Goal: Task Accomplishment & Management: Manage account settings

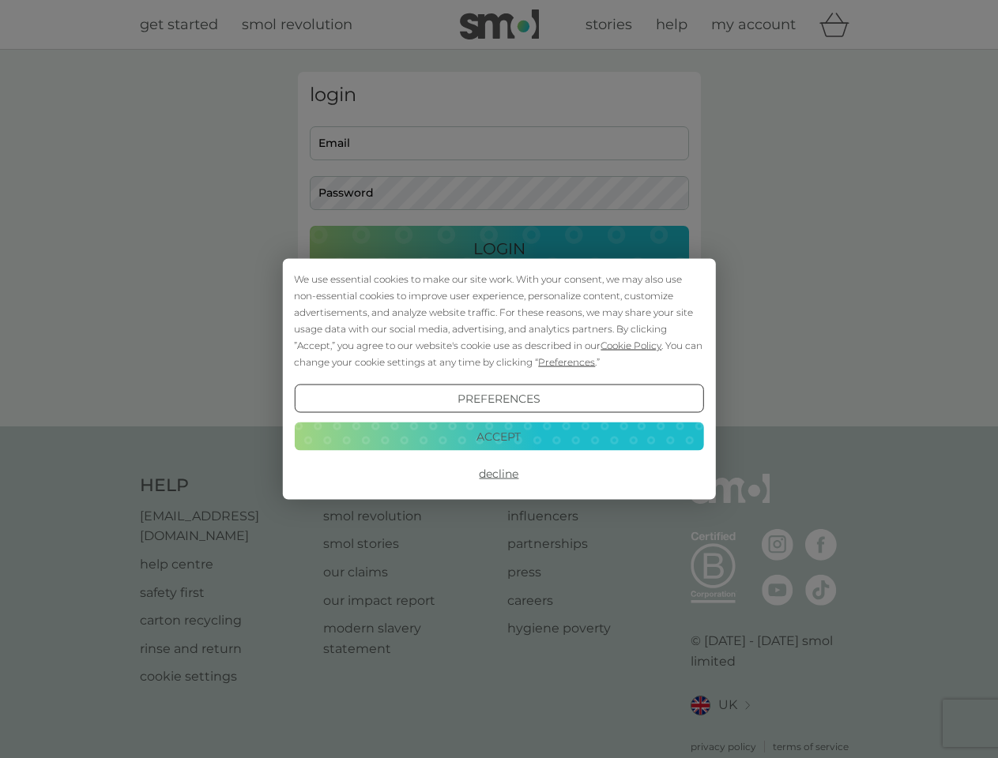
click at [631, 345] on span "Cookie Policy" at bounding box center [630, 346] width 61 height 12
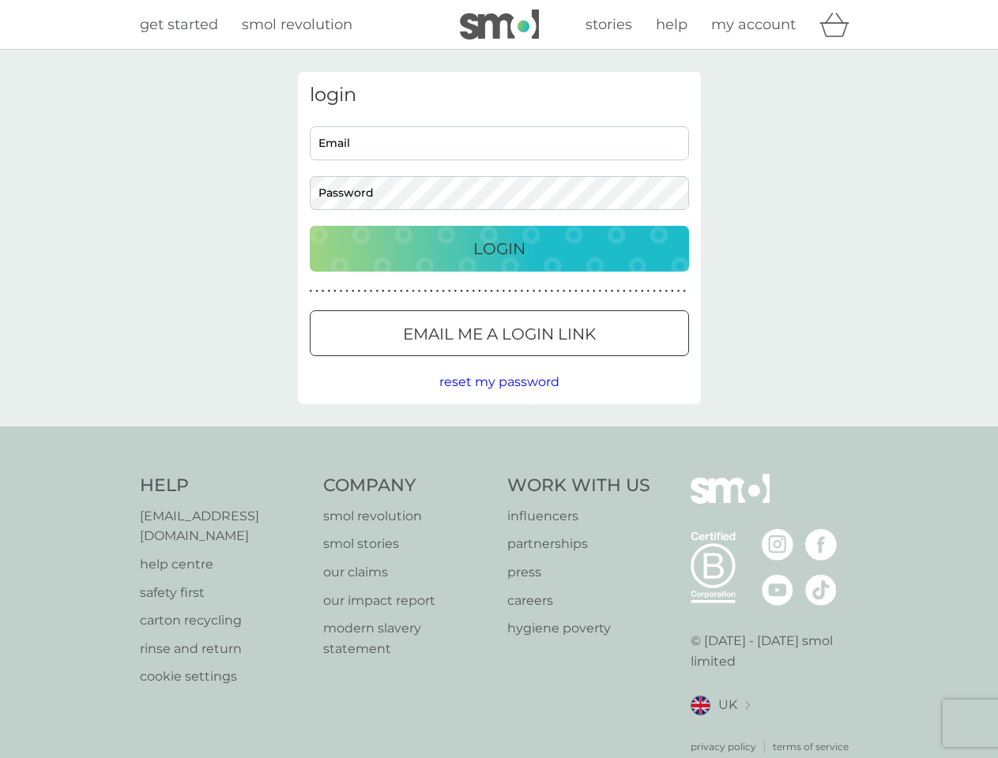
click at [565, 362] on div "login Email Password Login ● ● ● ● ● ● ● ● ● ● ● ● ● ● ● ● ● ● ● ● ● ● ● ● ● ● …" at bounding box center [499, 238] width 403 height 333
click at [498, 399] on div "login Email Password Login ● ● ● ● ● ● ● ● ● ● ● ● ● ● ● ● ● ● ● ● ● ● ● ● ● ● …" at bounding box center [499, 238] width 403 height 333
click at [498, 474] on div "Help [EMAIL_ADDRESS][DOMAIN_NAME] help centre safety first carton recycling rin…" at bounding box center [499, 614] width 719 height 280
click at [498, 436] on div "Help [EMAIL_ADDRESS][DOMAIN_NAME] help centre safety first carton recycling rin…" at bounding box center [499, 614] width 998 height 375
